Goal: Task Accomplishment & Management: Complete application form

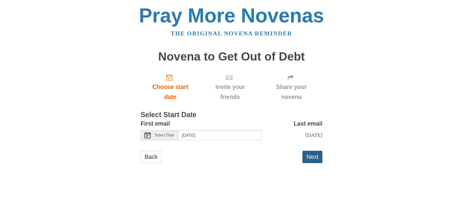
click at [319, 161] on button "Next" at bounding box center [313, 157] width 20 height 12
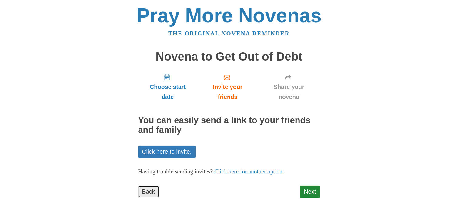
click at [149, 191] on link "Back" at bounding box center [148, 192] width 21 height 12
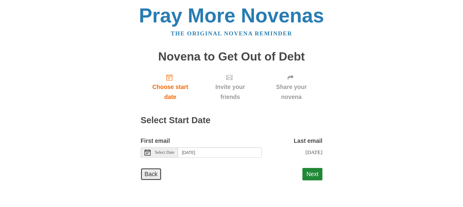
click at [150, 170] on link "Back" at bounding box center [151, 174] width 21 height 12
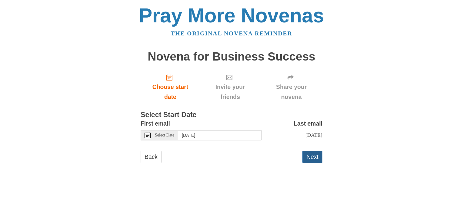
click at [313, 155] on button "Next" at bounding box center [313, 157] width 20 height 12
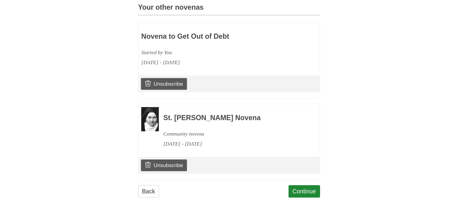
scroll to position [274, 0]
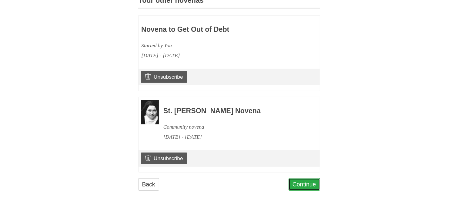
click at [307, 189] on link "Continue" at bounding box center [305, 185] width 32 height 12
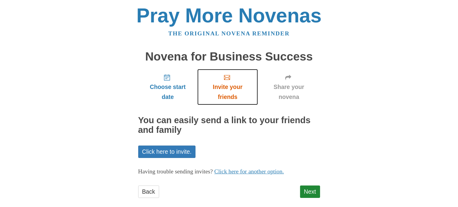
click at [226, 88] on span "Invite your friends" at bounding box center [227, 92] width 48 height 20
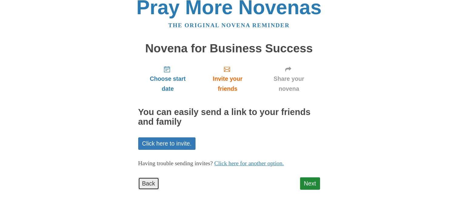
click at [150, 181] on link "Back" at bounding box center [148, 184] width 21 height 12
